Goal: Task Accomplishment & Management: Use online tool/utility

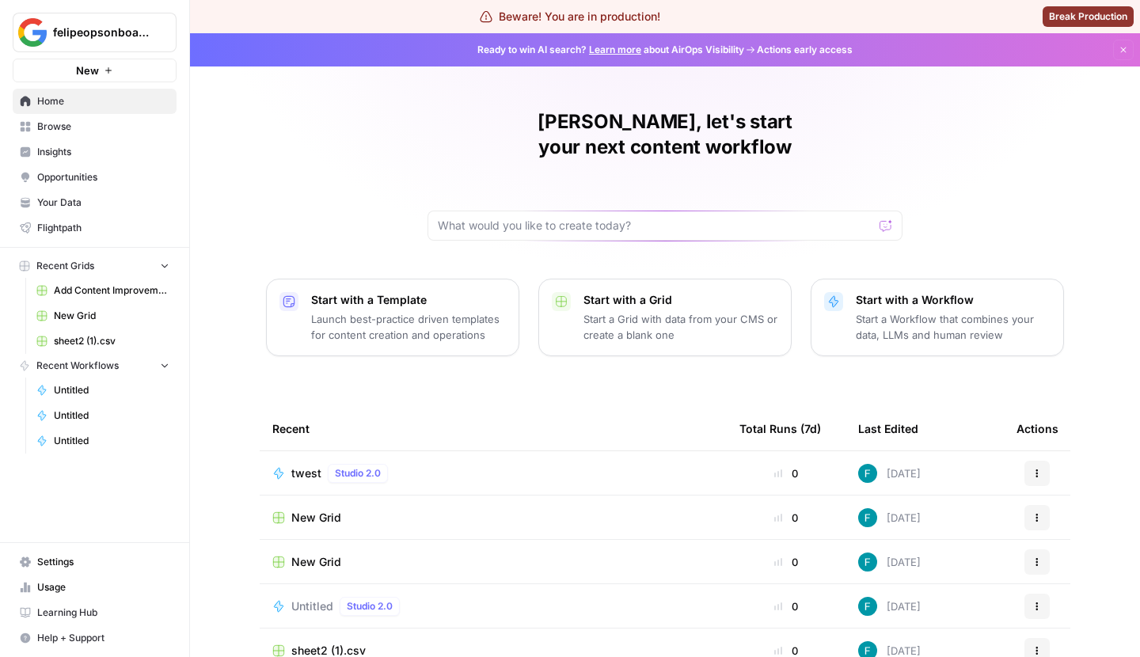
click at [477, 464] on div "twest Studio 2.0" at bounding box center [493, 473] width 442 height 19
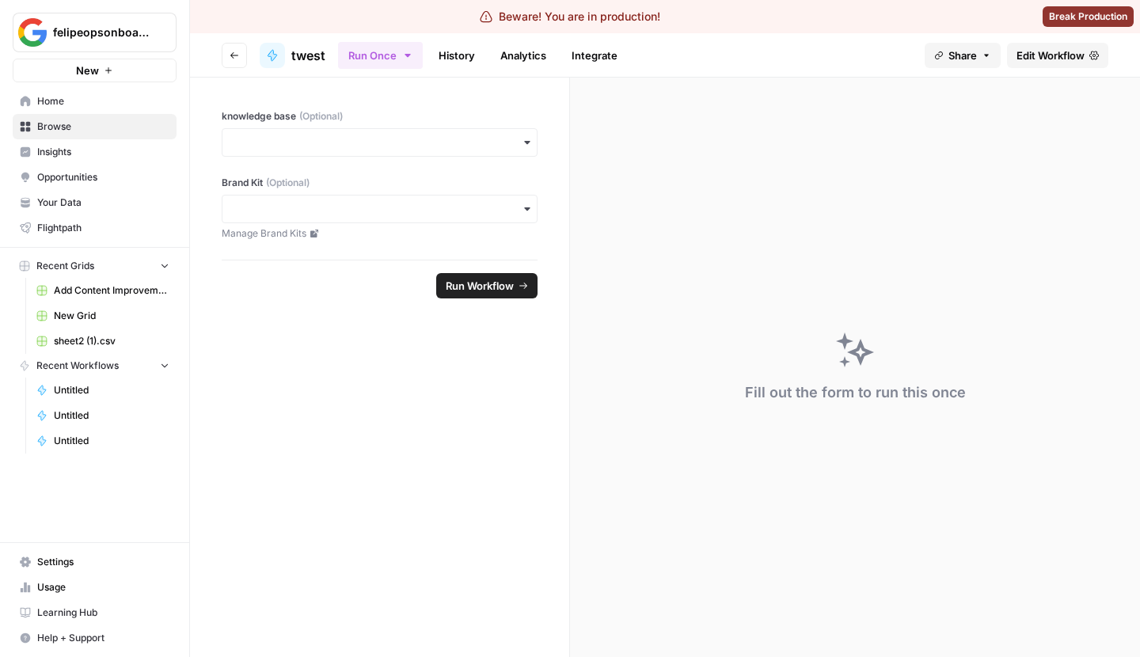
click at [1051, 50] on span "Edit Workflow" at bounding box center [1050, 55] width 68 height 16
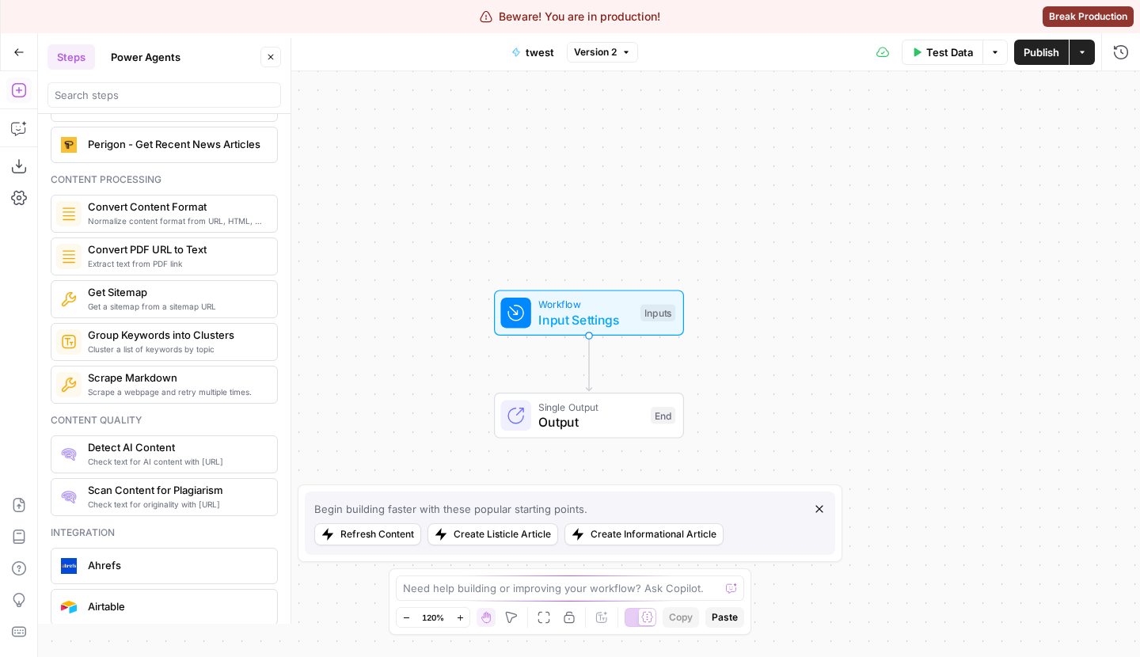
scroll to position [2515, 0]
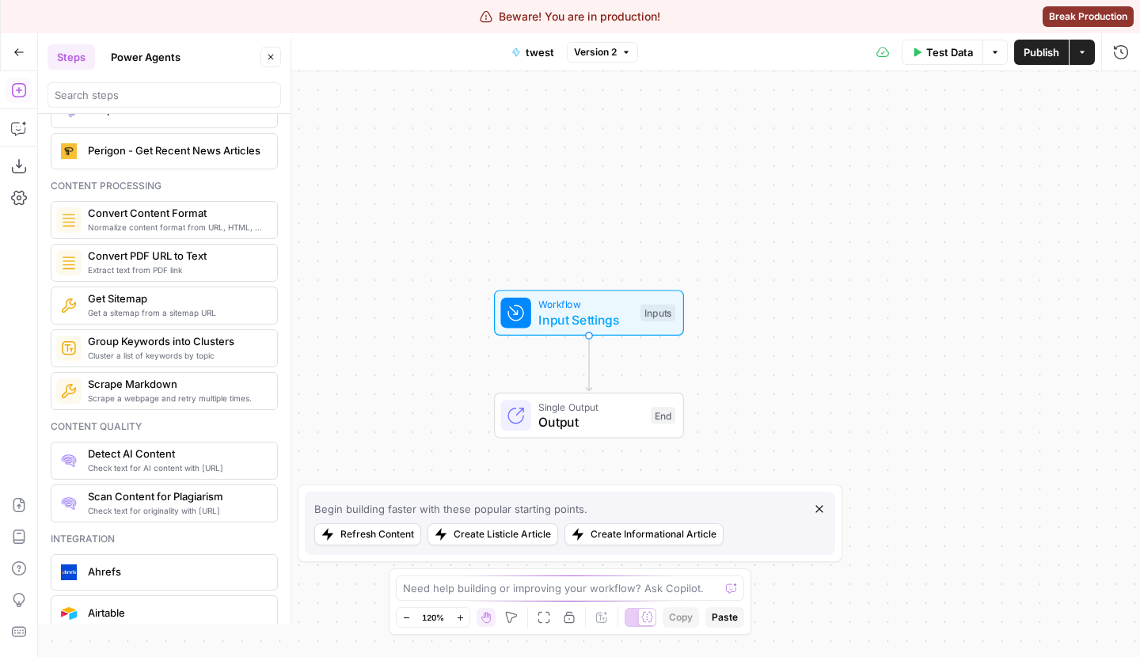
click at [192, 300] on div "Get a sitemap from a sitemap URL Get Sitemap" at bounding box center [164, 305] width 227 height 38
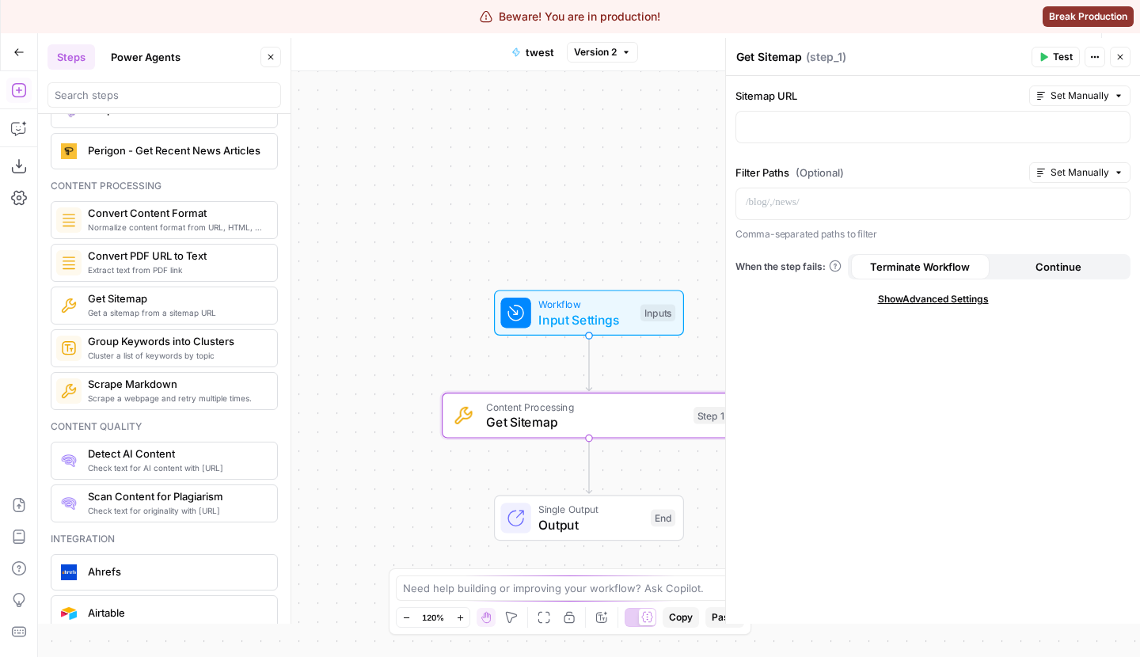
click at [908, 303] on span "Show Advanced Settings" at bounding box center [933, 299] width 111 height 14
click at [897, 351] on input "Select Version" at bounding box center [923, 355] width 355 height 16
type input "Default"
click at [15, 54] on icon "button" at bounding box center [18, 52] width 11 height 11
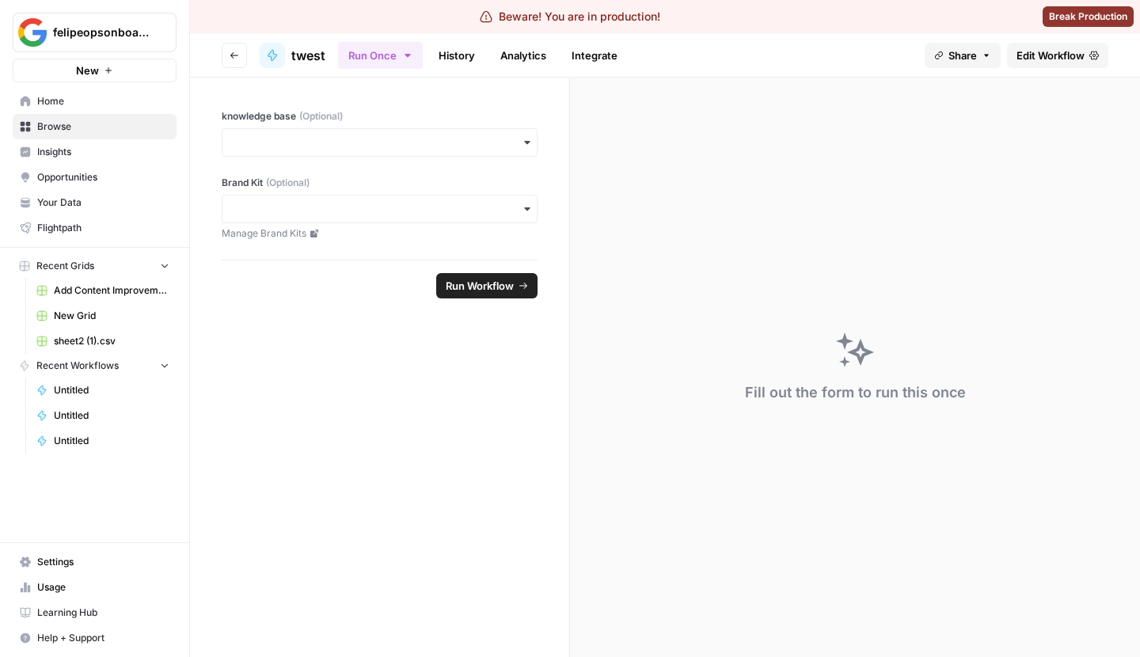
click at [230, 57] on icon "button" at bounding box center [234, 55] width 9 height 9
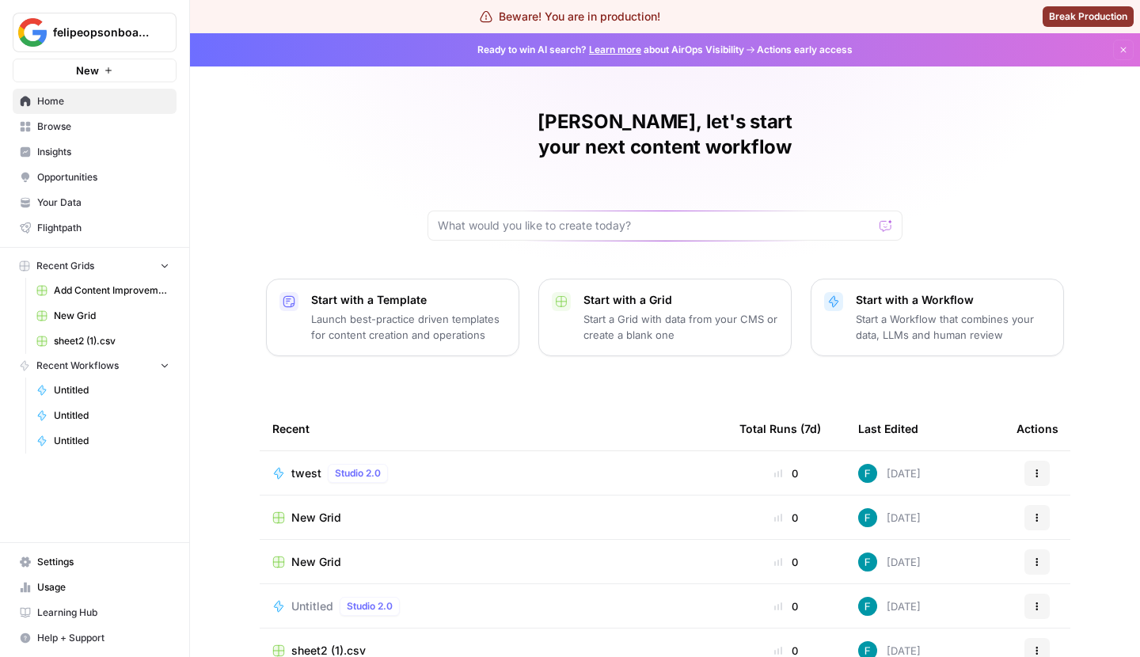
click at [317, 510] on span "New Grid" at bounding box center [316, 518] width 50 height 16
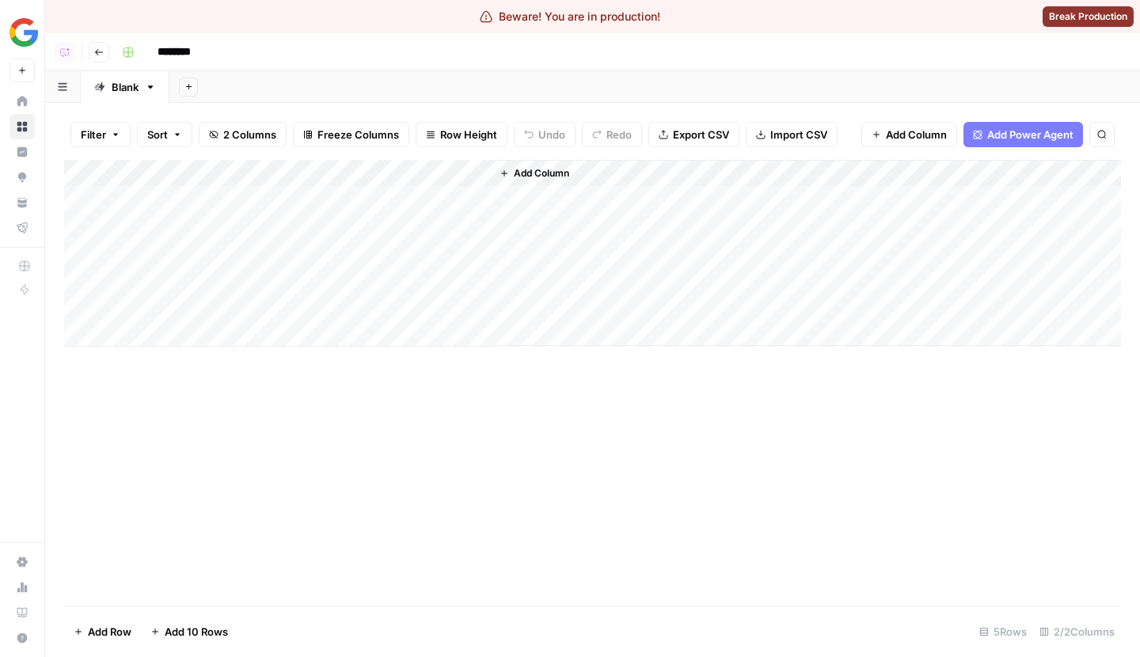
click at [454, 173] on div "Add Column" at bounding box center [592, 253] width 1057 height 187
click at [1021, 142] on span "Add Power Agent" at bounding box center [1030, 135] width 86 height 16
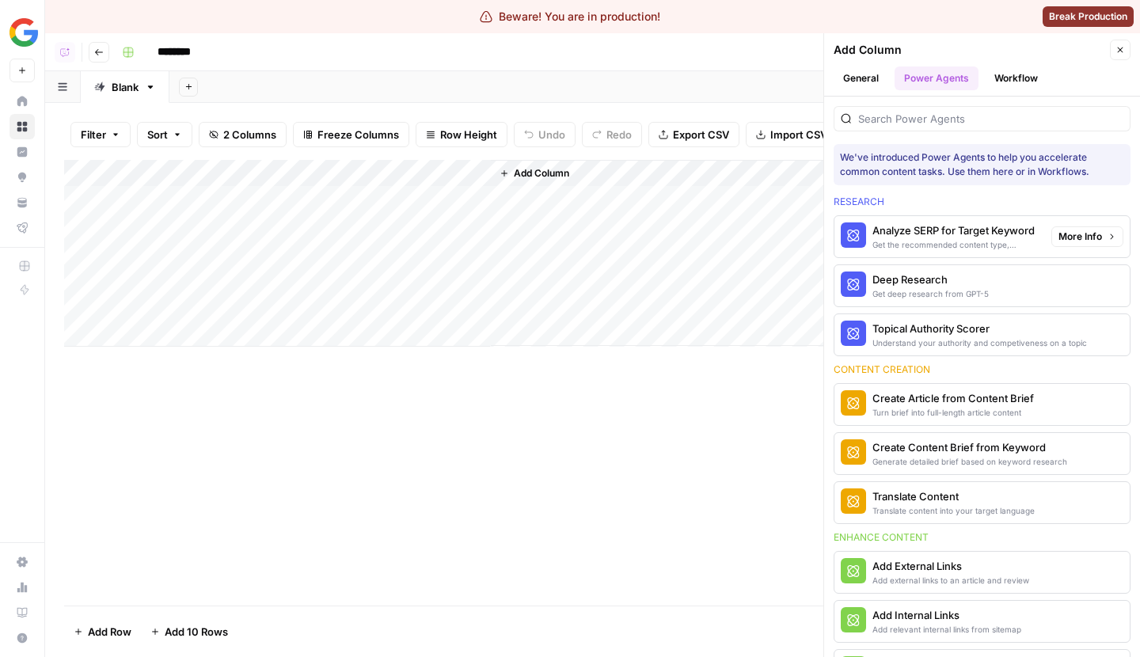
click at [1099, 233] on span "More Info" at bounding box center [1080, 237] width 44 height 14
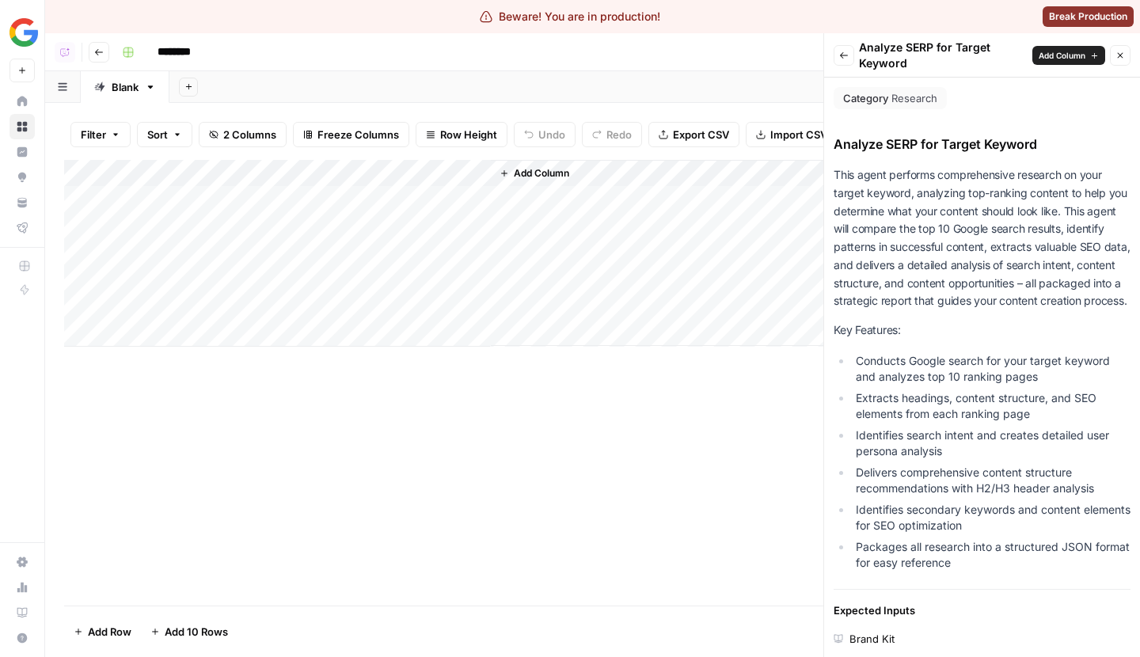
click at [844, 47] on button "Back" at bounding box center [843, 55] width 21 height 21
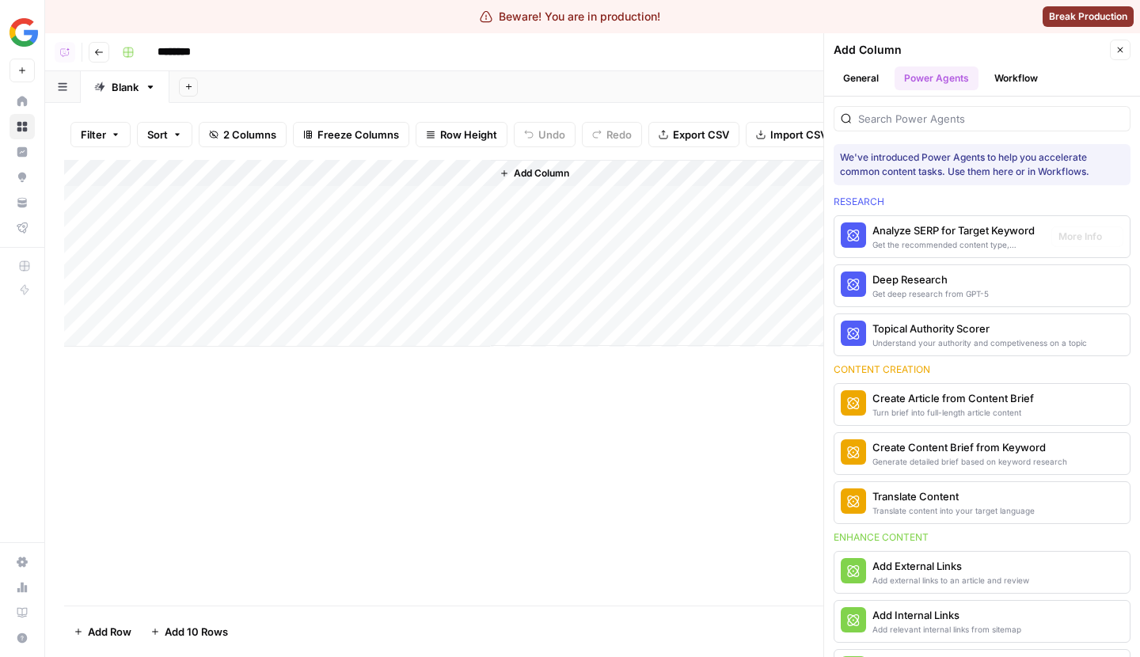
click at [903, 234] on div "Analyze SERP for Target Keyword" at bounding box center [955, 230] width 166 height 16
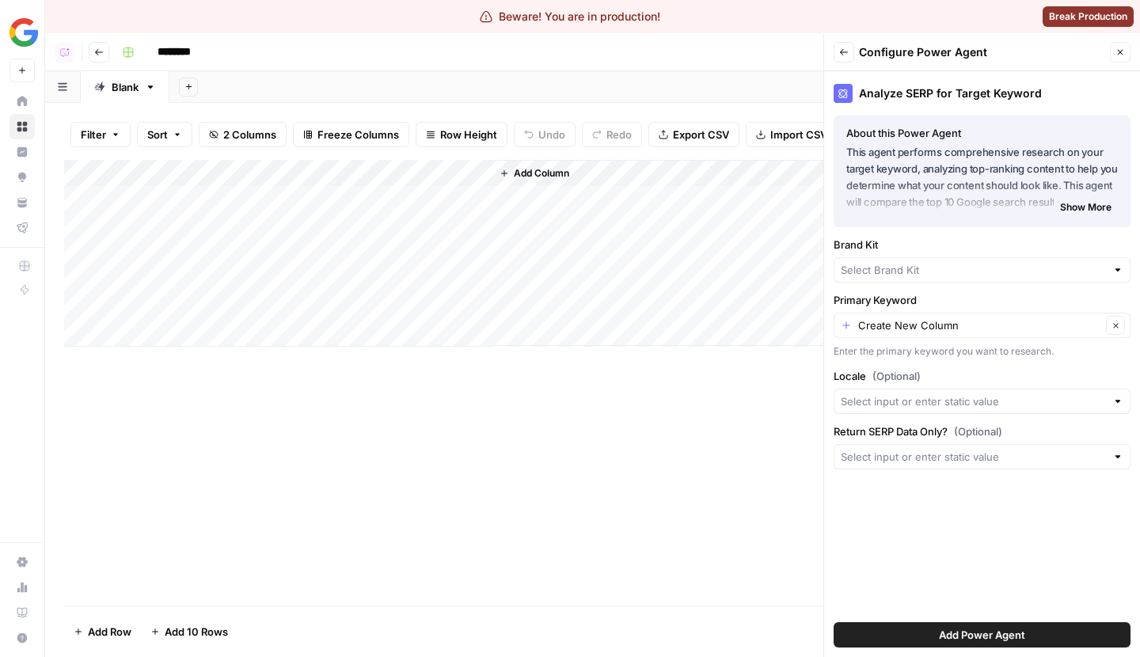
click at [844, 47] on icon "button" at bounding box center [843, 51] width 9 height 9
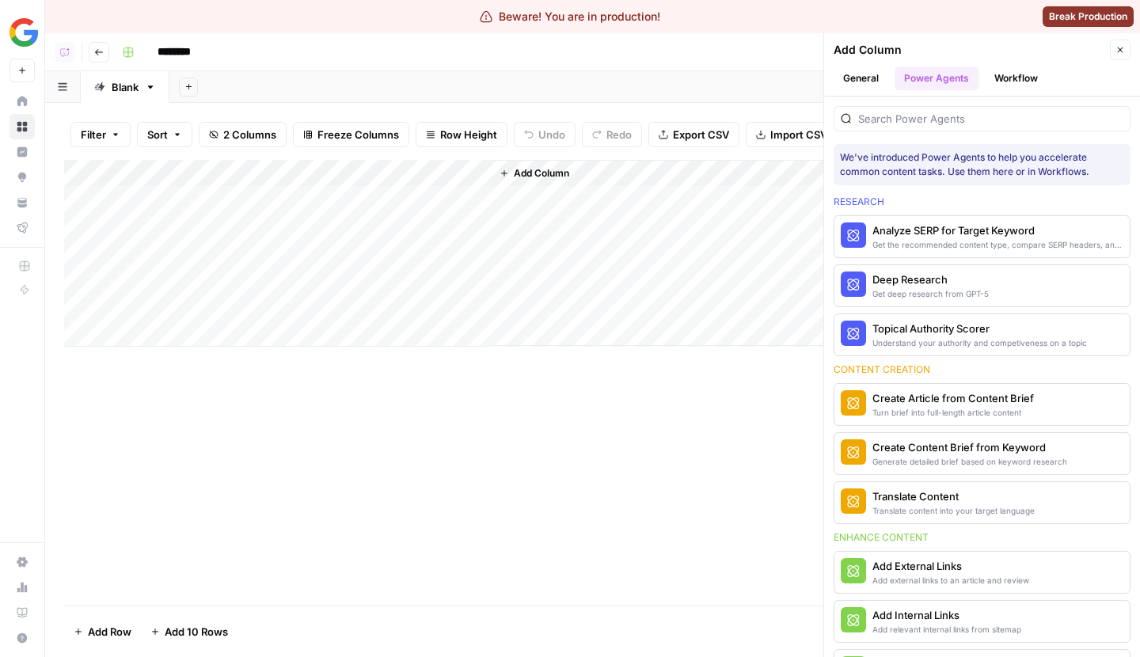
click at [1031, 67] on button "Workflow" at bounding box center [1016, 78] width 63 height 24
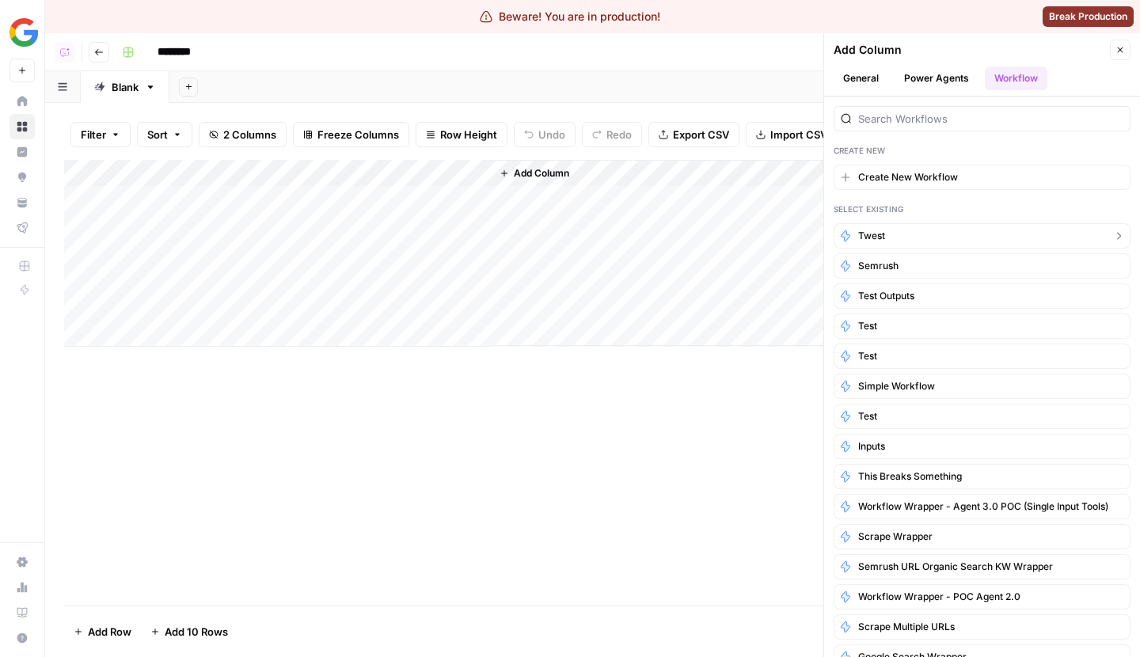
click at [906, 245] on button "twest" at bounding box center [981, 235] width 297 height 25
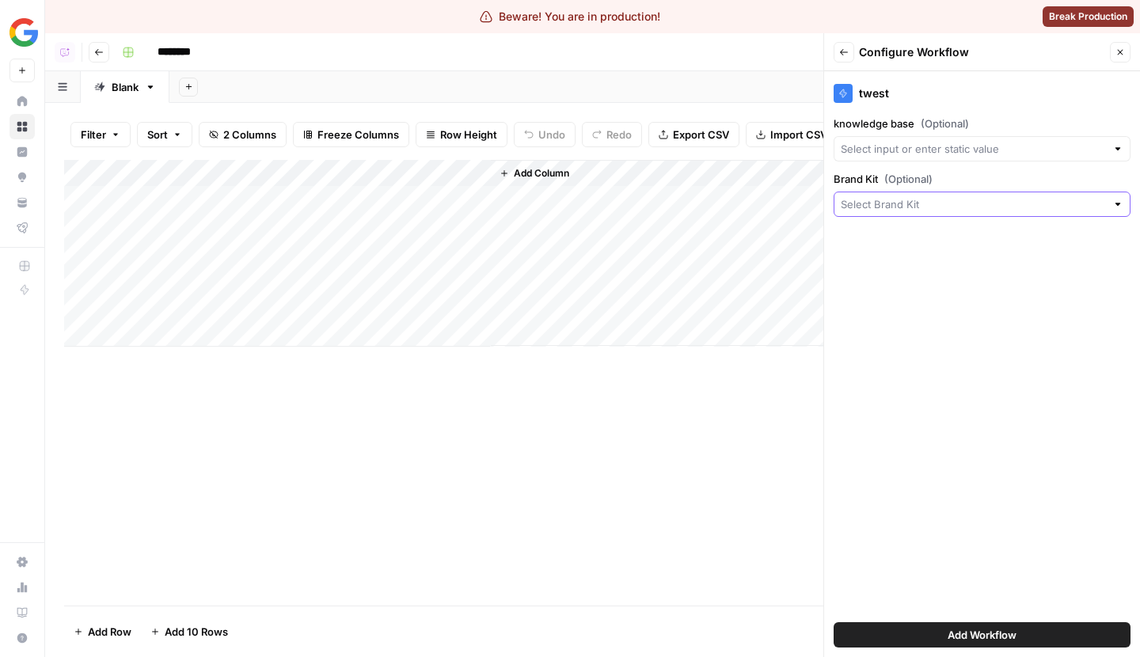
click at [932, 211] on input "Brand Kit (Optional)" at bounding box center [972, 204] width 265 height 16
click at [844, 51] on icon "button" at bounding box center [843, 51] width 9 height 9
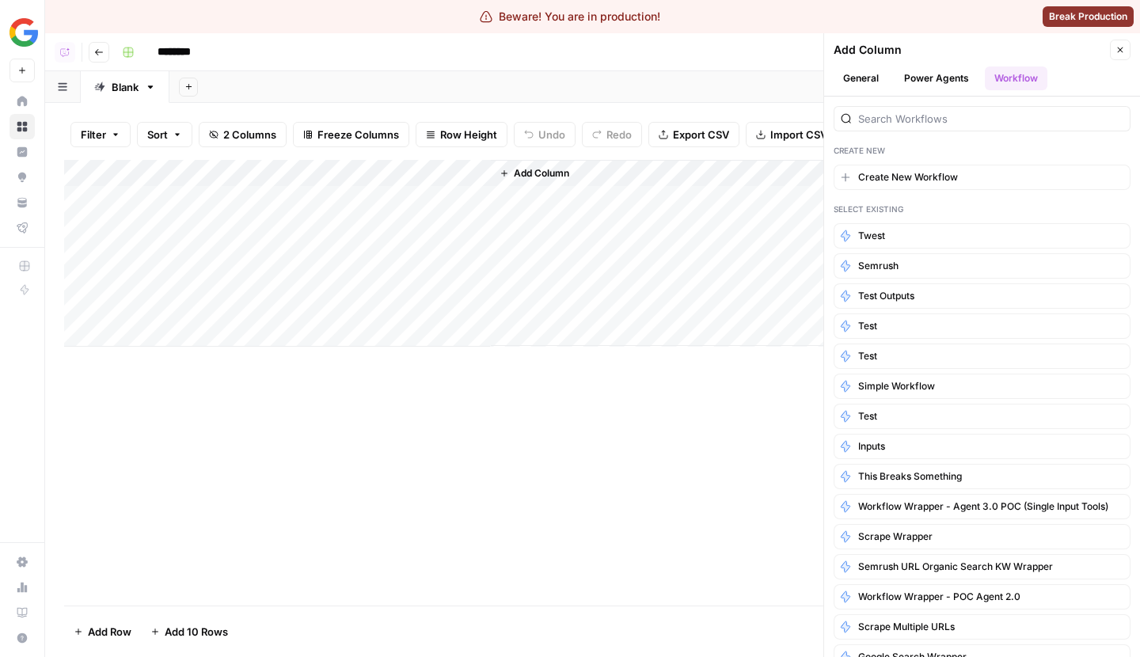
click at [1122, 54] on icon "button" at bounding box center [1119, 49] width 9 height 9
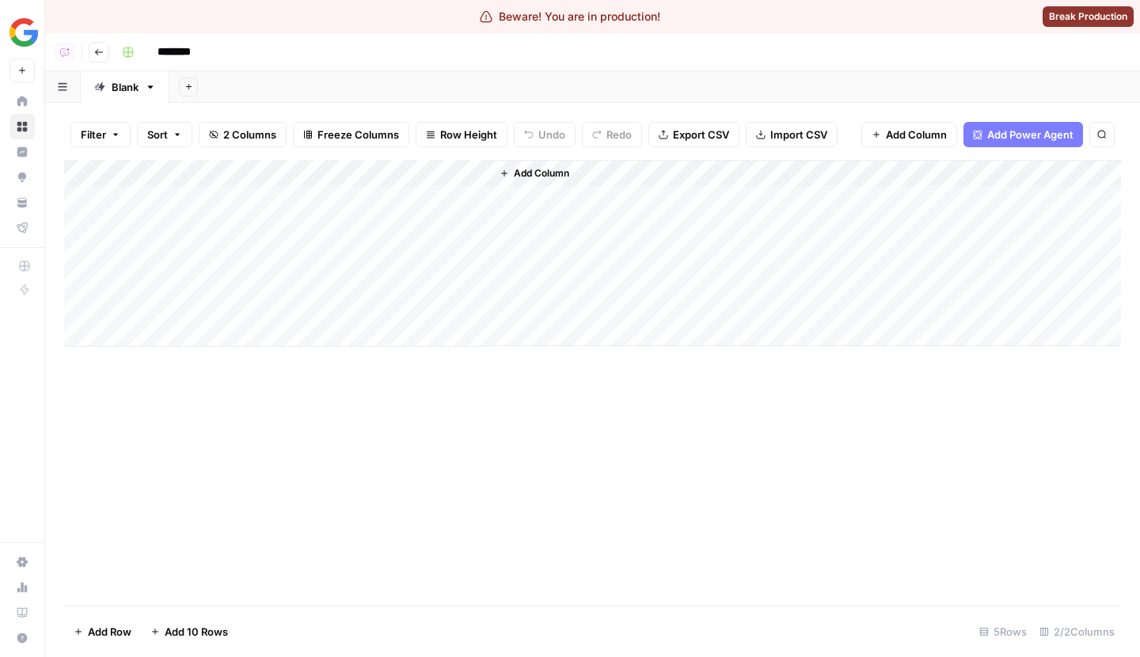
click at [290, 525] on div "Add Column" at bounding box center [592, 383] width 1057 height 446
click at [334, 522] on div "Add Column" at bounding box center [592, 383] width 1057 height 446
click at [583, 360] on div "Add Column" at bounding box center [592, 383] width 1057 height 446
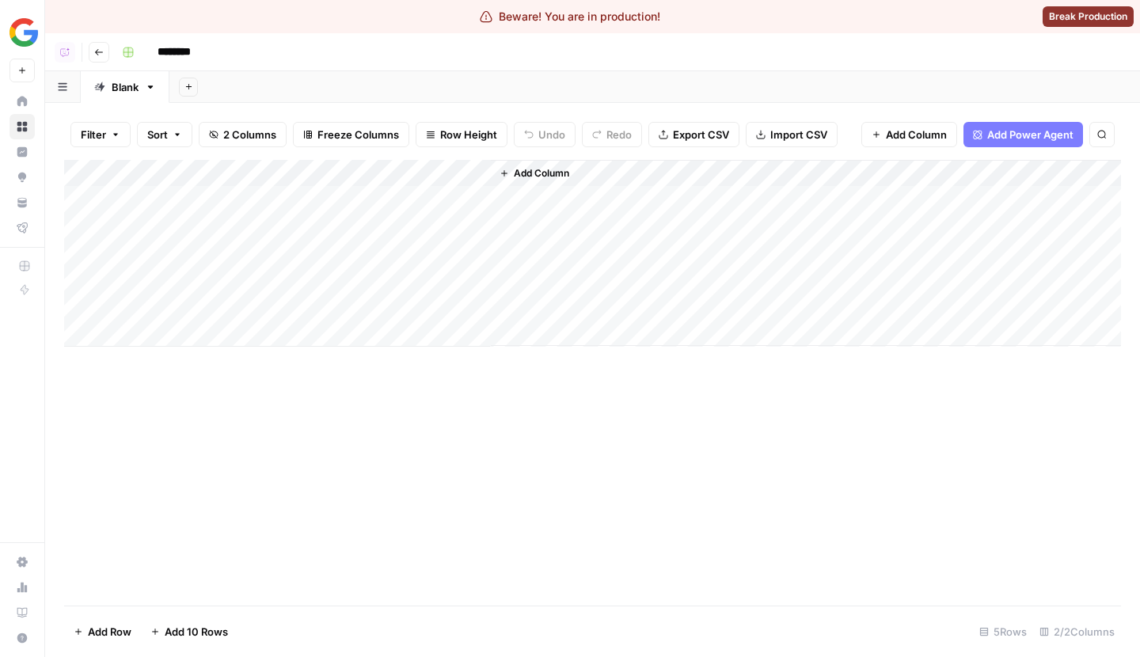
click at [643, 521] on div "Add Column" at bounding box center [592, 383] width 1057 height 446
